Goal: Task Accomplishment & Management: Use online tool/utility

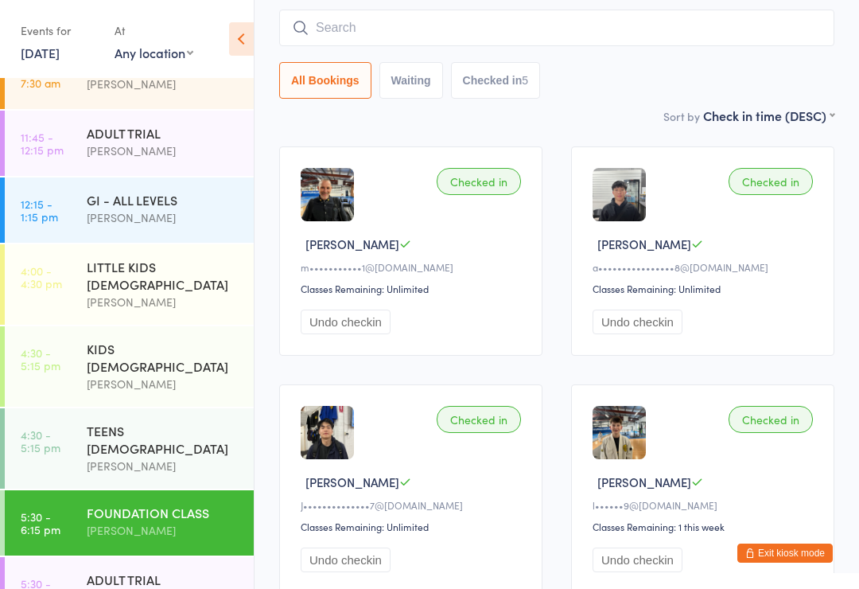
scroll to position [35, 0]
click at [181, 202] on div "GI - ALL LEVELS" at bounding box center [164, 198] width 154 height 17
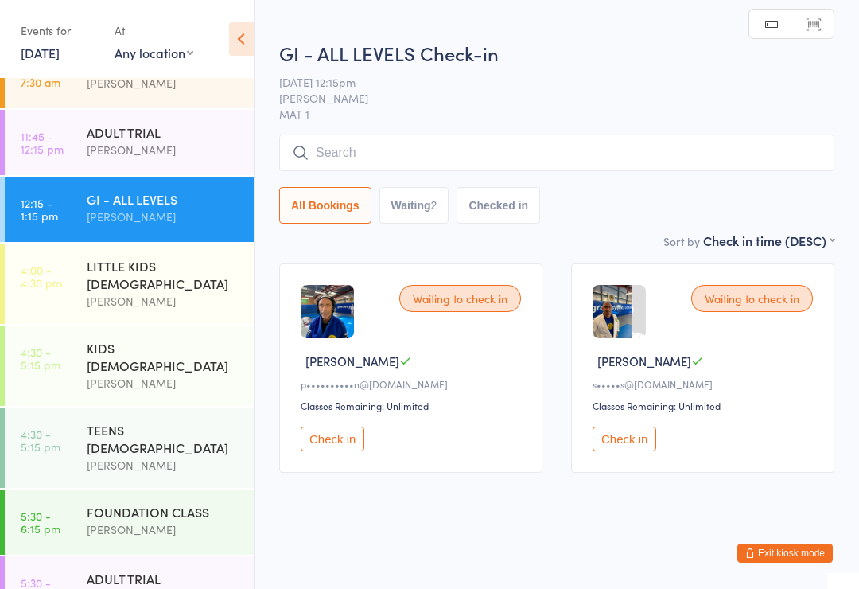
click at [524, 153] on input "search" at bounding box center [556, 152] width 555 height 37
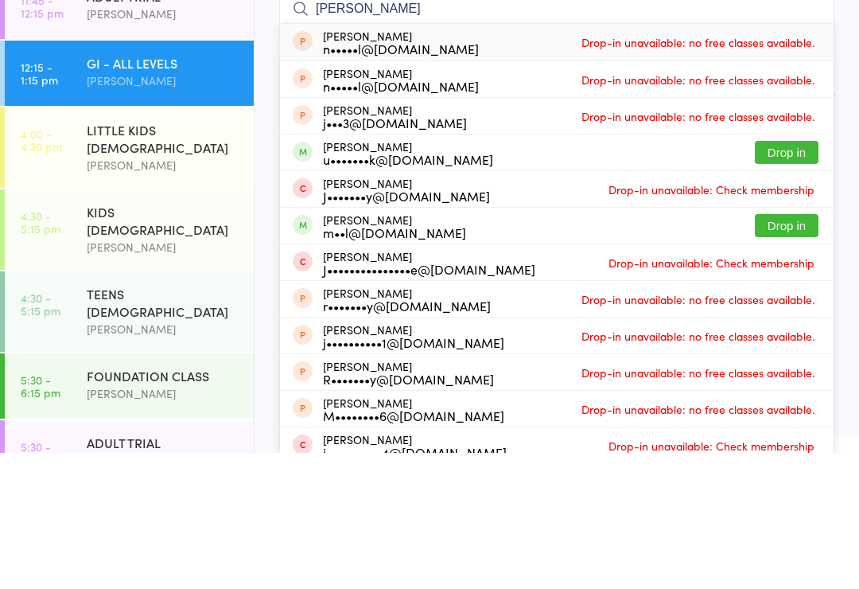
type input "[PERSON_NAME]"
click at [796, 350] on button "Drop in" at bounding box center [787, 361] width 64 height 23
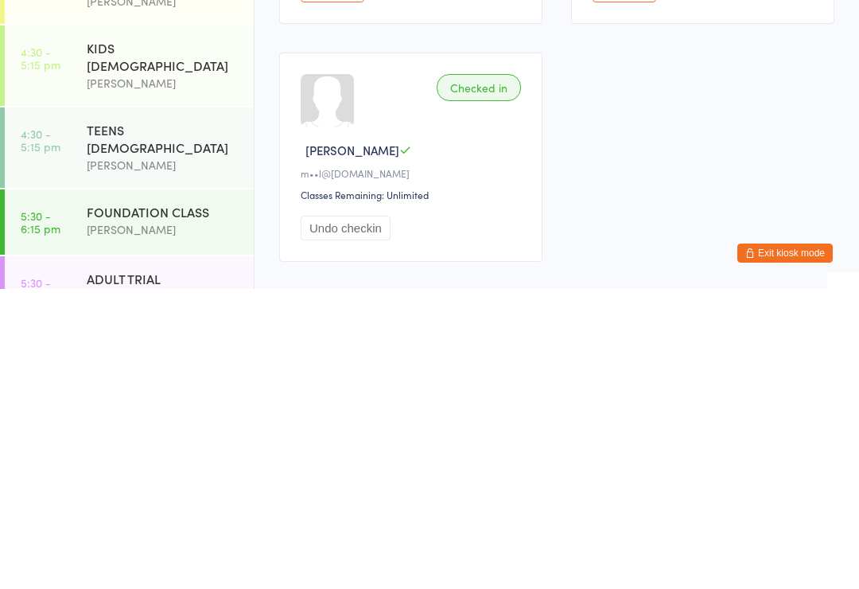
scroll to position [150, 0]
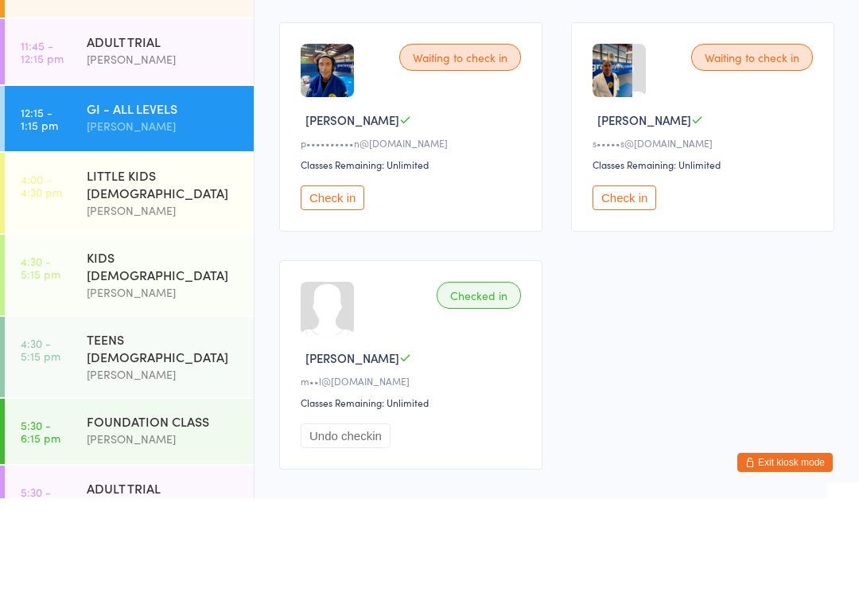
click at [637, 276] on button "Check in" at bounding box center [625, 288] width 64 height 25
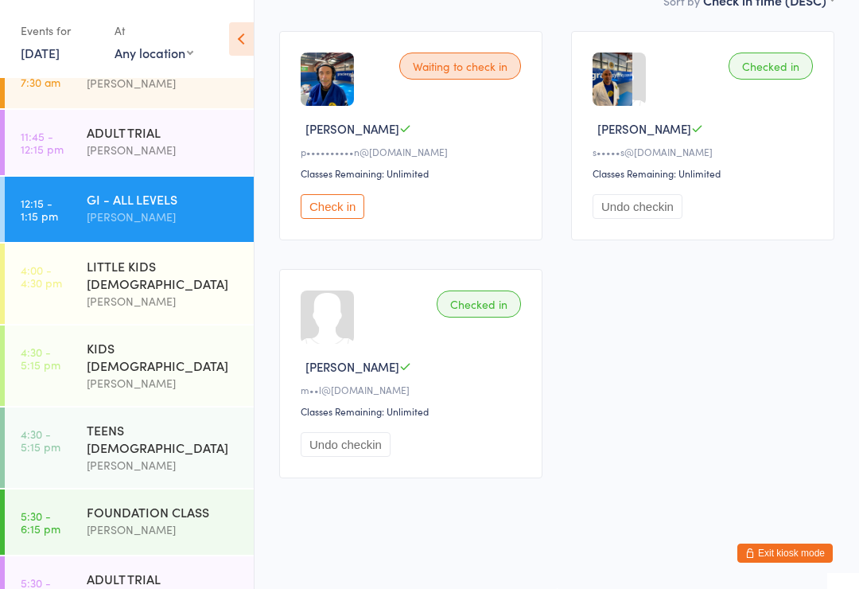
click at [52, 56] on link "[DATE]" at bounding box center [40, 52] width 39 height 17
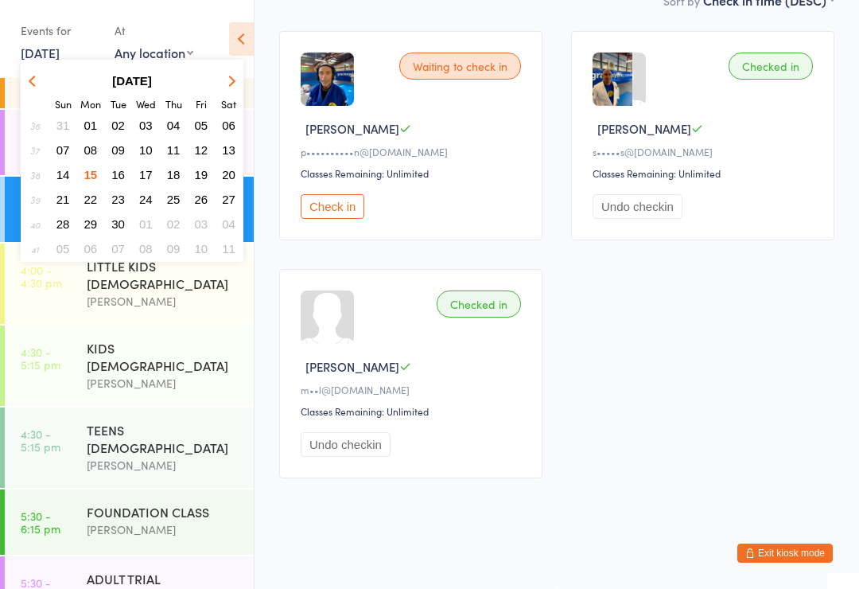
click at [120, 181] on span "16" at bounding box center [118, 175] width 14 height 14
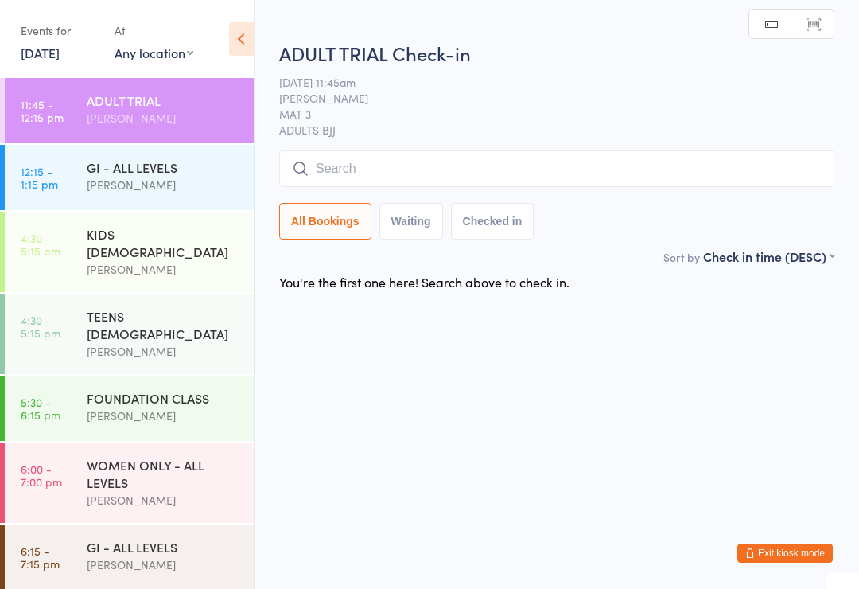
click at [139, 170] on div "GI - ALL LEVELS" at bounding box center [164, 166] width 154 height 17
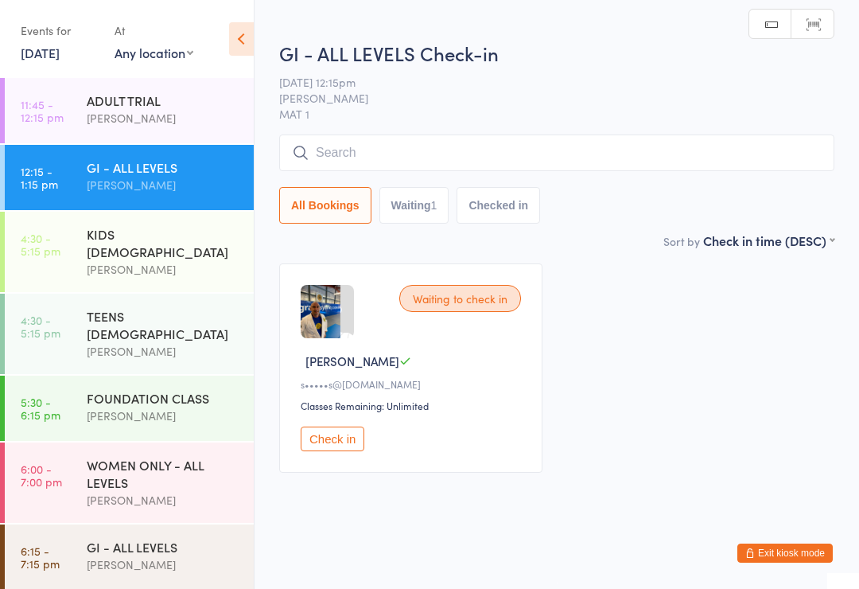
click at [358, 144] on input "search" at bounding box center [556, 152] width 555 height 37
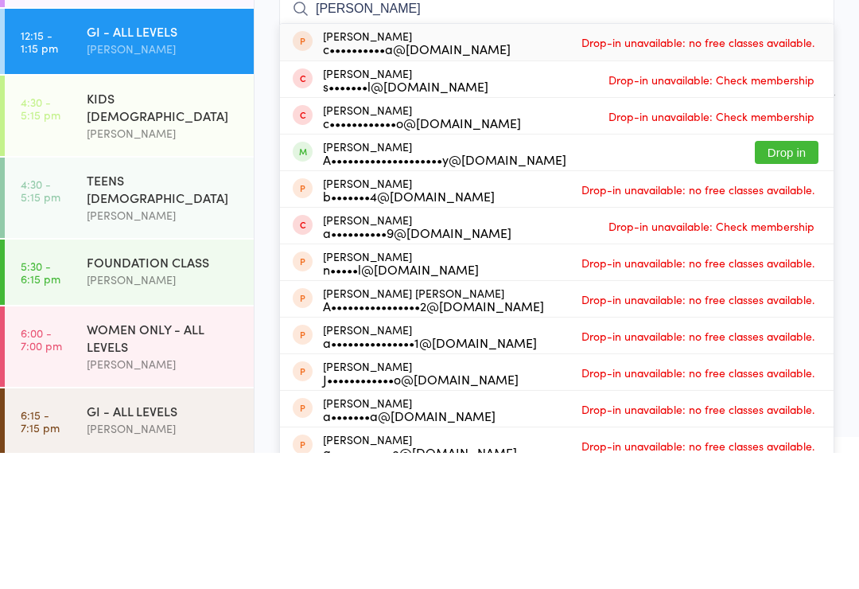
type input "[PERSON_NAME]"
click at [770, 277] on button "Drop in" at bounding box center [787, 288] width 64 height 23
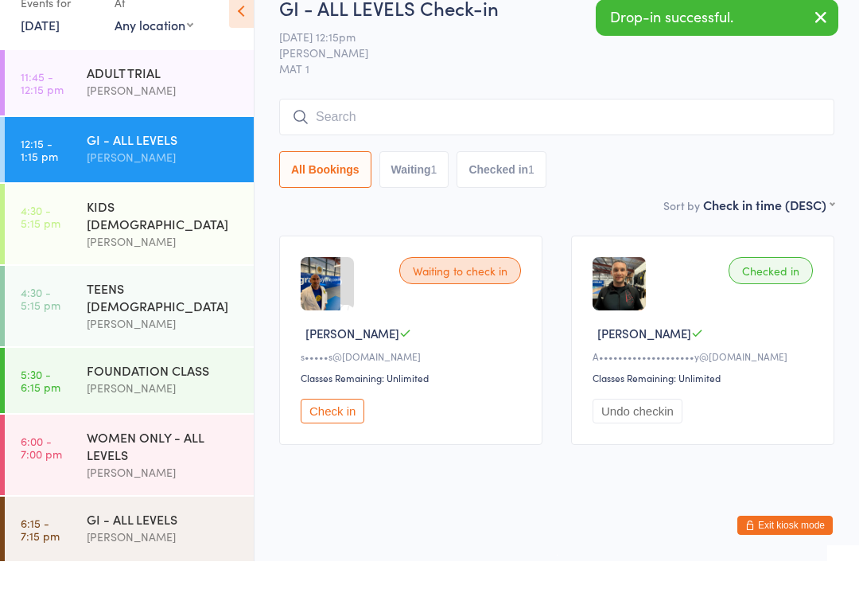
scroll to position [14, 0]
